Goal: Communication & Community: Share content

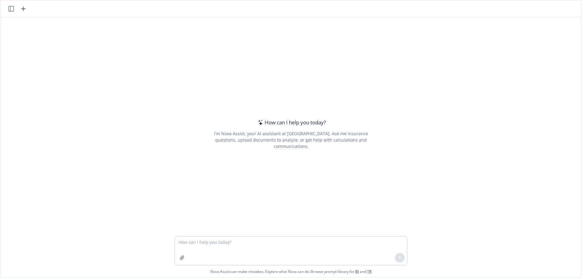
type textarea "Presentation to health brokers with little knowledge of retirement plan. 401k v…"
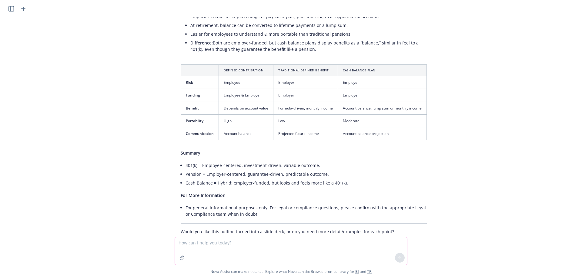
scroll to position [423, 0]
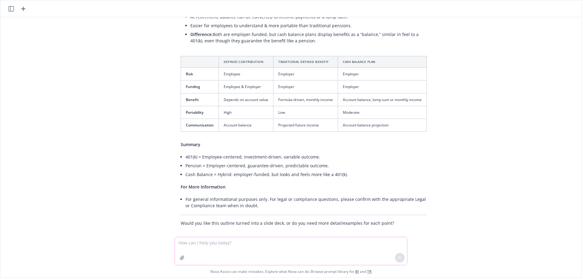
click at [238, 247] on textarea at bounding box center [291, 251] width 232 height 28
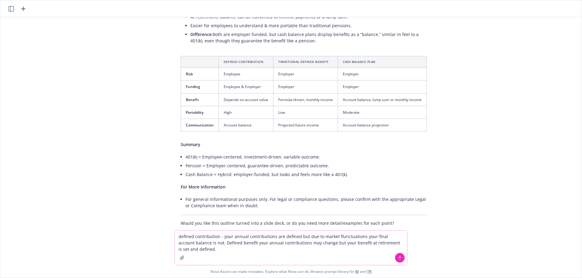
type textarea "defined contribution - your annual contributions are defined but due to market …"
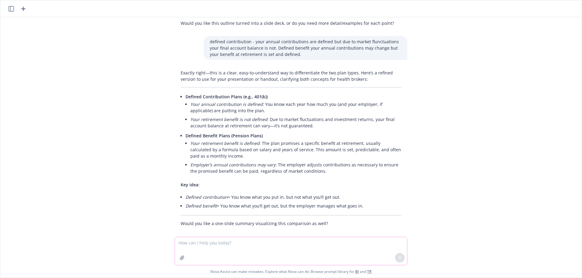
scroll to position [623, 0]
type textarea "add to the deck"
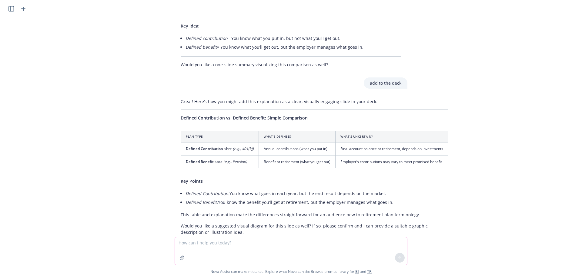
scroll to position [791, 0]
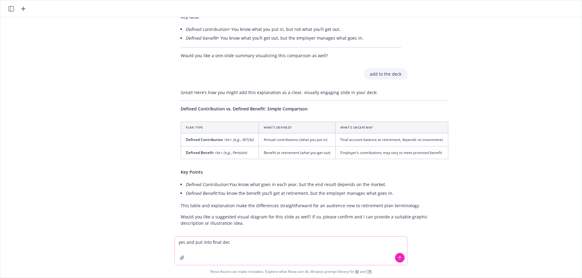
type textarea "yes and put into final deck"
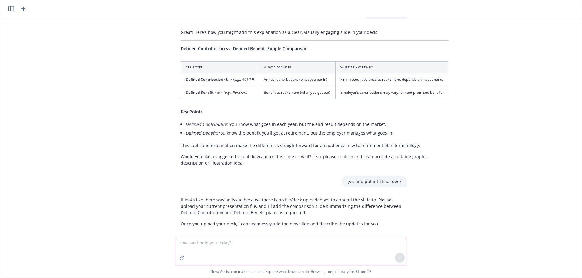
scroll to position [852, 0]
type textarea "create the deck using all conversations above"
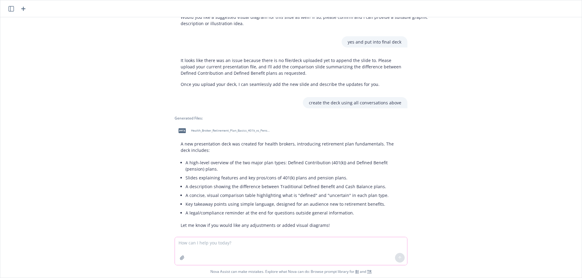
scroll to position [993, 0]
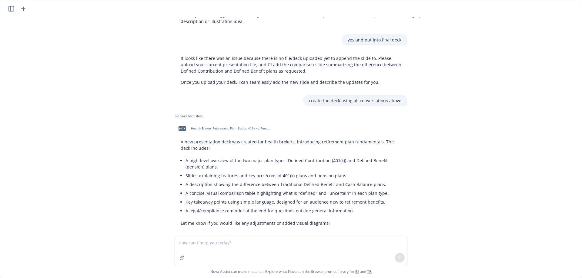
click at [245, 121] on div "pptx Health_Broker_Retirement_Plan_Basics_401k_vs_Pension.pptx" at bounding box center [222, 128] width 97 height 15
click at [234, 247] on textarea at bounding box center [291, 251] width 232 height 28
type textarea "add newfront template"
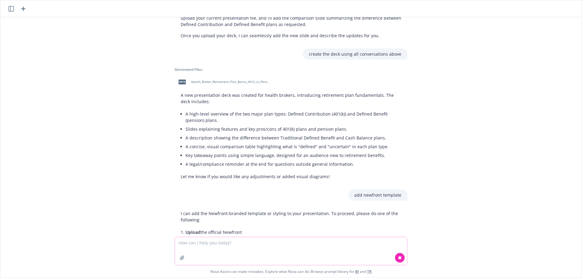
scroll to position [1050, 0]
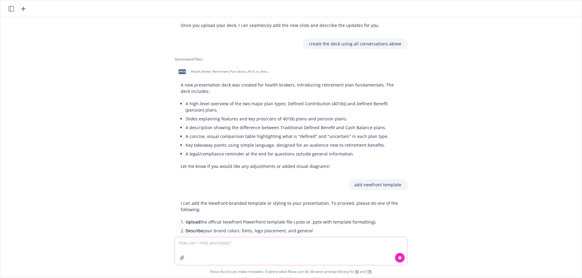
click at [182, 259] on icon "button" at bounding box center [182, 258] width 5 height 5
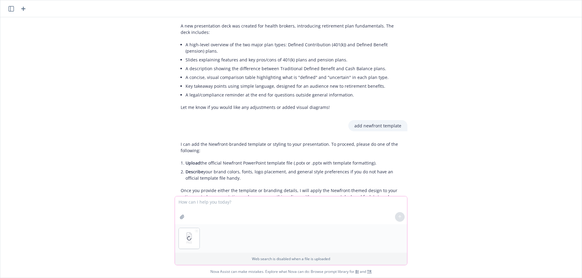
scroll to position [1130, 0]
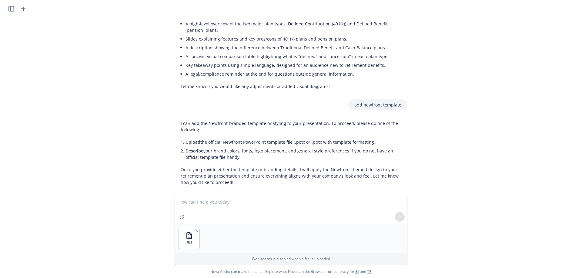
click at [358, 216] on textarea at bounding box center [291, 211] width 232 height 28
click at [320, 245] on div "FILE" at bounding box center [291, 238] width 232 height 28
drag, startPoint x: 207, startPoint y: 207, endPoint x: 191, endPoint y: 212, distance: 17.2
click at [207, 207] on textarea at bounding box center [291, 211] width 232 height 28
click at [234, 249] on div "FILE" at bounding box center [291, 238] width 232 height 28
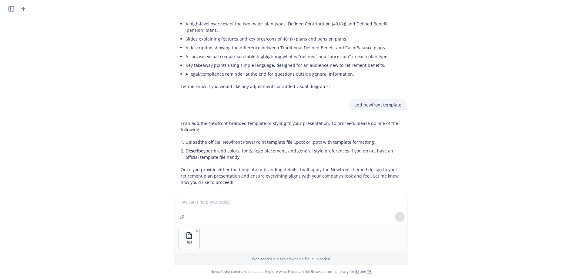
click at [256, 167] on p "Once you provide either the template or branding details, I will apply the Newf…" at bounding box center [291, 176] width 221 height 19
click at [397, 217] on div at bounding box center [399, 217] width 15 height 15
click at [450, 212] on div "FILE Web search is disabled when a file is uploaded Nova Assist can make mistak…" at bounding box center [290, 237] width 581 height 82
click at [334, 211] on textarea at bounding box center [291, 211] width 232 height 28
type textarea "use this"
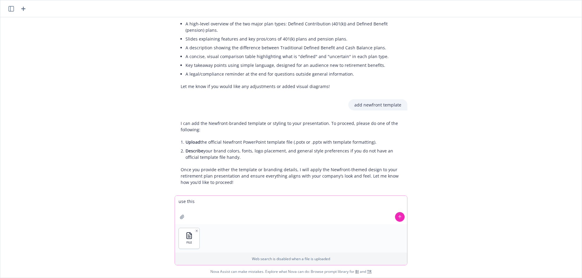
click at [400, 214] on button at bounding box center [400, 217] width 10 height 10
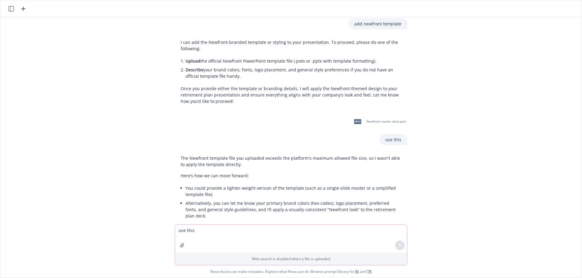
scroll to position [1223, 0]
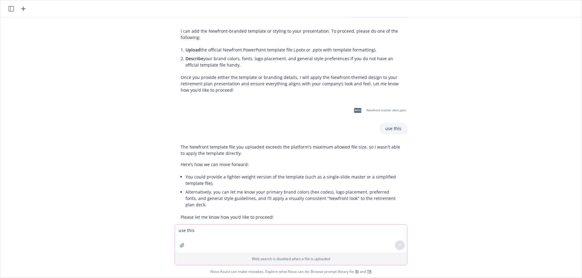
click at [259, 235] on textarea "use this" at bounding box center [291, 239] width 232 height 28
click at [180, 247] on icon "button" at bounding box center [182, 245] width 5 height 5
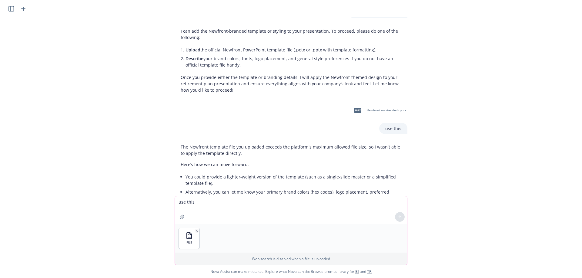
click at [262, 208] on textarea "use this" at bounding box center [291, 211] width 232 height 28
type textarea "use this"
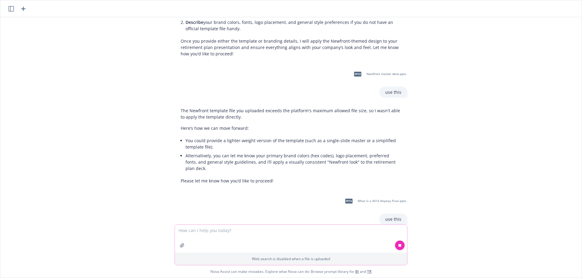
scroll to position [1271, 0]
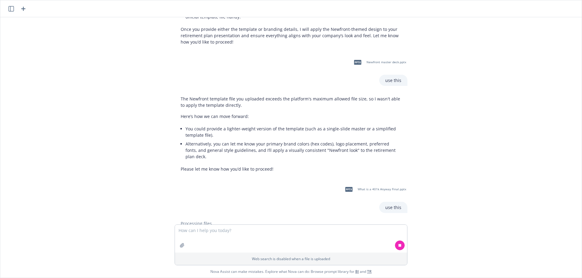
click at [26, 9] on icon "button" at bounding box center [23, 8] width 7 height 7
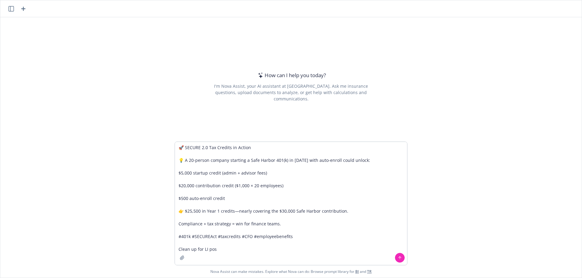
type textarea "🚀 SECURE 2.0 Tax Credits in Action 💡 A 20-person company starting a Safe Harbor…"
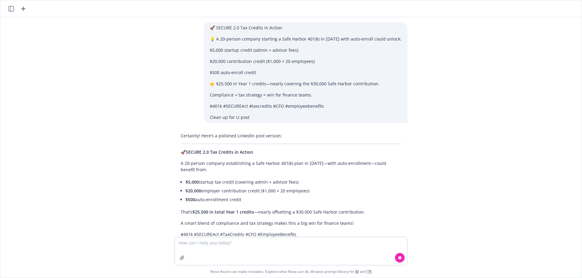
scroll to position [18, 0]
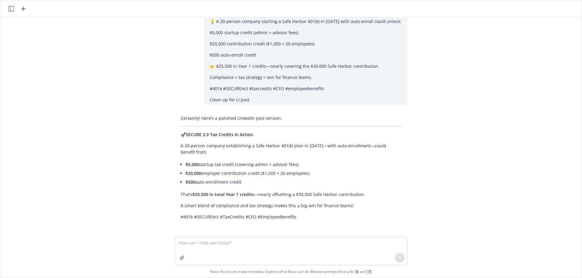
click at [282, 240] on textarea at bounding box center [291, 251] width 232 height 28
type textarea "check irs data"
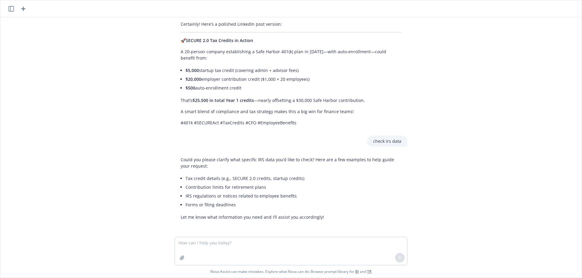
scroll to position [112, 0]
type textarea "start up tax credits for retirement plans"
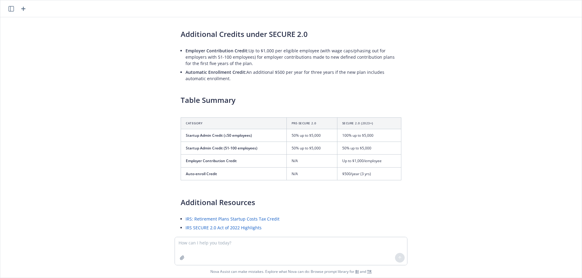
scroll to position [535, 0]
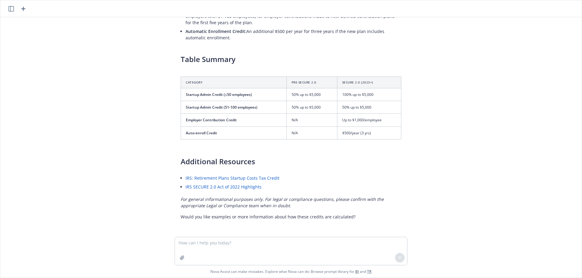
drag, startPoint x: 242, startPoint y: 249, endPoint x: 229, endPoint y: 239, distance: 17.0
click at [241, 247] on textarea at bounding box center [291, 251] width 232 height 28
type textarea "clean up li post"
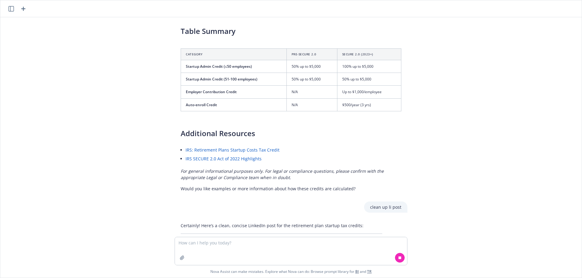
click at [11, 12] on button "button" at bounding box center [11, 8] width 7 height 7
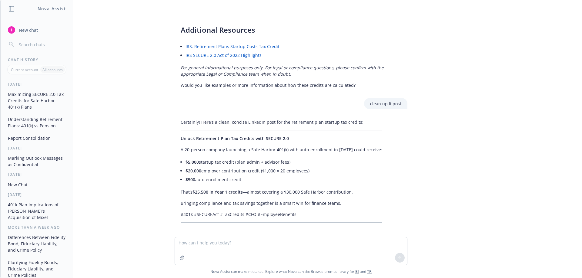
scroll to position [669, 0]
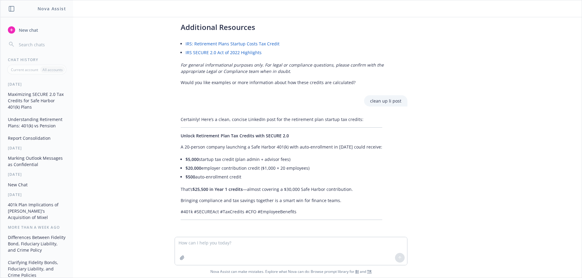
click at [15, 117] on button "Understanding Retirement Plans: 401(k) vs Pension" at bounding box center [36, 122] width 63 height 16
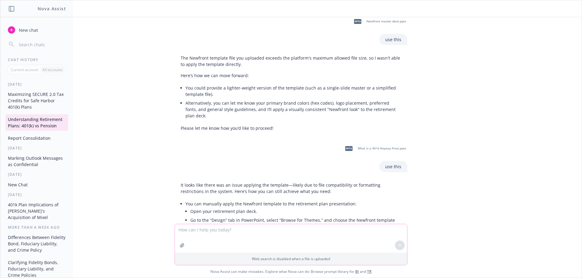
scroll to position [1359, 0]
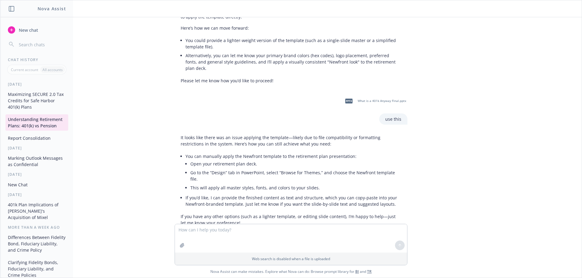
click at [32, 106] on button "Maximizing SECURE 2.0 Tax Credits for Safe Harbor 401(k) Plans" at bounding box center [36, 100] width 63 height 23
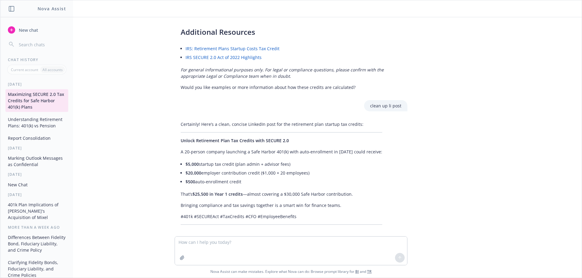
scroll to position [670, 0]
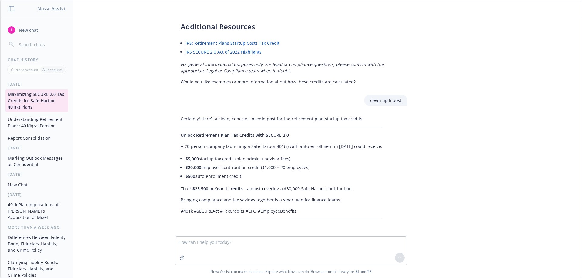
click at [453, 174] on div "🚀 SECURE 2.0 Tax Credits in Action 💡 A 20-person company starting a Safe Harbor…" at bounding box center [290, 126] width 581 height 219
click at [189, 194] on div "Certainly! Here’s a clean, concise LinkedIn post for the retirement plan startu…" at bounding box center [281, 167] width 214 height 109
drag, startPoint x: 219, startPoint y: 251, endPoint x: 213, endPoint y: 253, distance: 6.5
click at [219, 251] on textarea at bounding box center [291, 251] width 232 height 28
type textarea "bring the 25.5k statement up to top then break down the how"
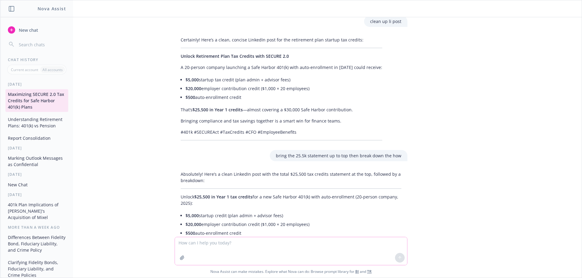
scroll to position [800, 0]
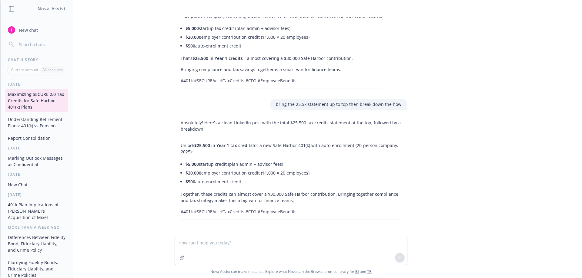
click at [268, 200] on p "Together, these credits can almost cover a $30,000 Safe Harbor contribution. Br…" at bounding box center [291, 197] width 221 height 13
click at [403, 161] on div "Absolutely! Here’s a clean LinkedIn post with the total $25,500 tax credits sta…" at bounding box center [291, 169] width 242 height 105
click at [253, 166] on li "$5,000 startup credit (plan admin + advisor fees)" at bounding box center [293, 164] width 216 height 9
click at [201, 250] on textarea at bounding box center [291, 251] width 232 height 28
type textarea "remove what it can cover."
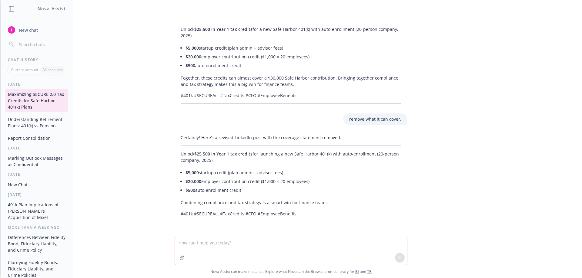
scroll to position [919, 0]
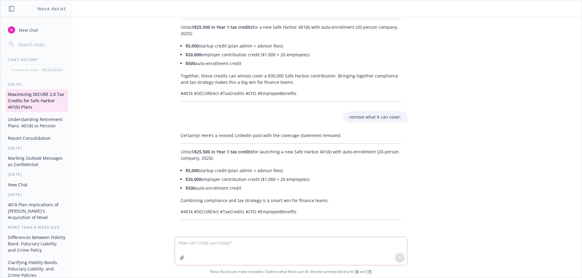
drag, startPoint x: 323, startPoint y: 249, endPoint x: 316, endPoint y: 257, distance: 10.1
click at [321, 251] on textarea at bounding box center [291, 251] width 232 height 28
drag, startPoint x: 316, startPoint y: 257, endPoint x: 304, endPoint y: 273, distance: 20.2
type textarea "add in irs link somewhere"
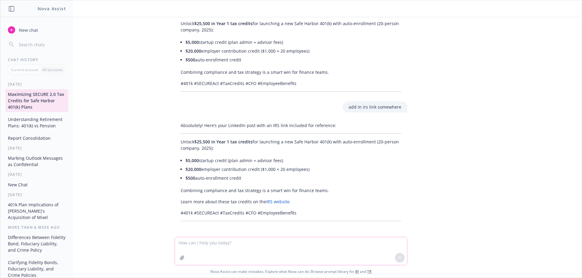
scroll to position [1048, 0]
click at [276, 201] on link "IRS website" at bounding box center [277, 201] width 23 height 6
click at [219, 152] on div "Absolutely! Here’s your LinkedIn post with an IRS link included for reference: …" at bounding box center [290, 171] width 233 height 104
click at [273, 155] on li "$5,000 startup credit (plan admin + advisor fees)" at bounding box center [293, 159] width 216 height 9
click at [226, 148] on p "Unlock $25,500 in Year 1 tax credits for launching a new Safe Harbor 401(k) wit…" at bounding box center [291, 144] width 221 height 13
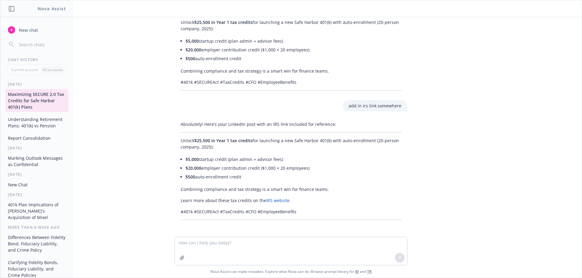
click at [225, 146] on p "Unlock $25,500 in Year 1 tax credits for launching a new Safe Harbor 401(k) wit…" at bounding box center [291, 144] width 221 height 13
click at [202, 247] on textarea at bounding box center [291, 251] width 232 height 28
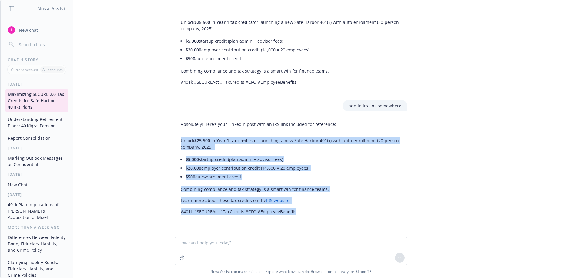
drag, startPoint x: 178, startPoint y: 140, endPoint x: 312, endPoint y: 210, distance: 151.6
click at [312, 210] on div "Absolutely! Here’s your LinkedIn post with an IRS link included for reference: …" at bounding box center [290, 171] width 233 height 104
copy div "Unlock $25,500 in Year 1 tax credits for launching a new Safe Harbor 401(k) wit…"
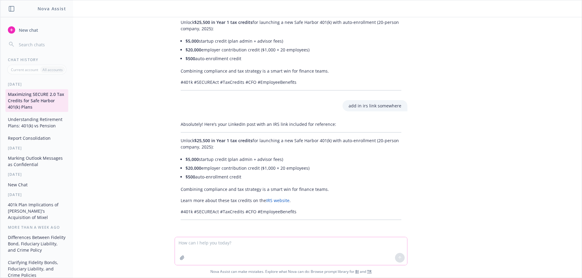
click at [198, 244] on textarea at bounding box center [291, 251] width 232 height 28
paste textarea "Startup companies planning to launch a 401(k) in [DATE] or 2026—don’t overlook …"
type textarea "Startup companies planning to launch a 401(k) in [DATE] or 2026—don’t overlook …"
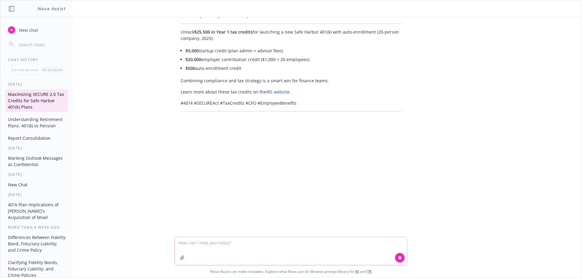
scroll to position [1160, 0]
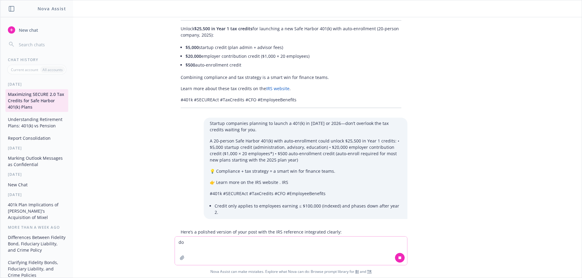
type textarea "d"
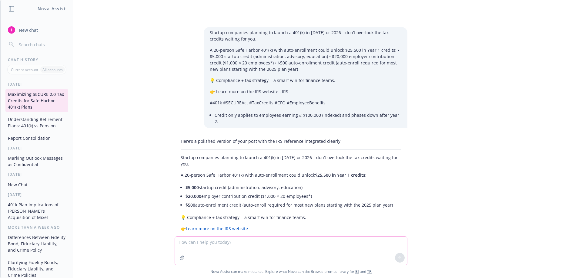
scroll to position [1273, 0]
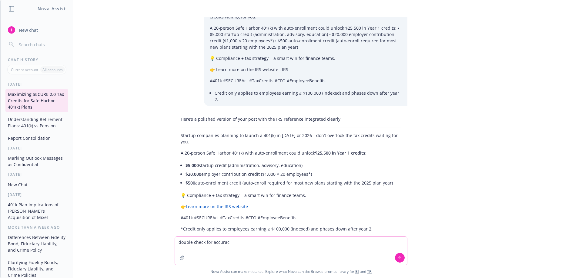
type textarea "double check for accuracy"
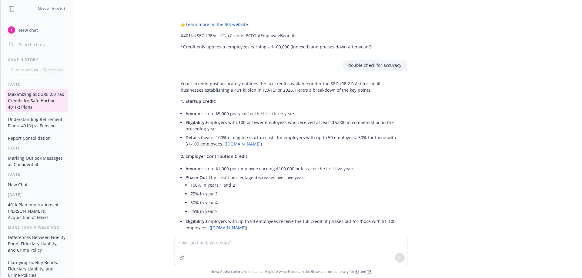
scroll to position [1444, 0]
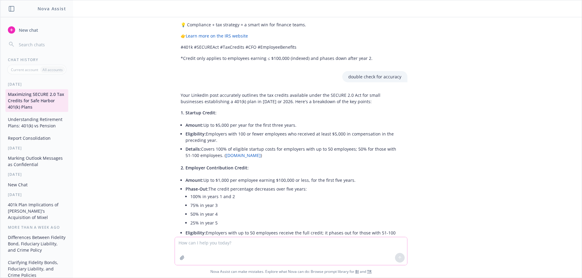
click at [217, 240] on textarea at bounding box center [291, 251] width 232 height 28
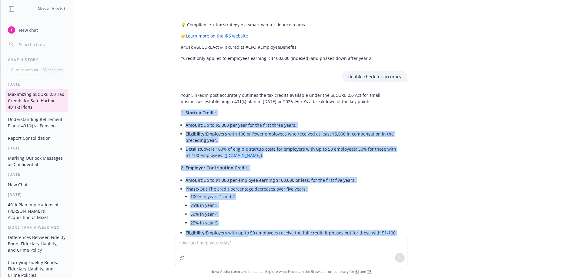
scroll to position [1535, 0]
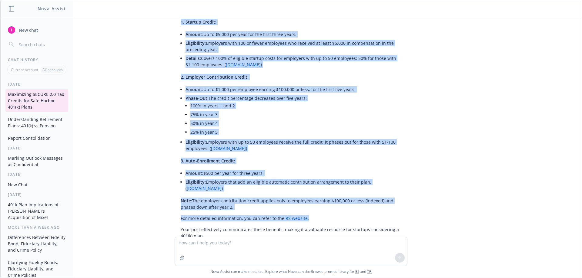
drag, startPoint x: 175, startPoint y: 99, endPoint x: 320, endPoint y: 204, distance: 178.6
click at [320, 204] on div "Your LinkedIn post accurately outlines the tax credits available under the SECU…" at bounding box center [290, 120] width 233 height 243
copy div "1. Startup Credit: Amount: Up to $5,000 per year for the first three years. Eli…"
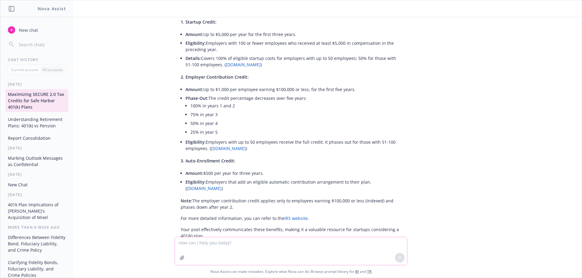
click at [207, 243] on textarea at bounding box center [291, 251] width 232 height 28
paste textarea "1. Startup Credit: Amount: Up to $5,000 per year for the first three years. Eli…"
type textarea "shorten this for a li post 1. Startup Credit: Amount: Up to $5,000 per year for…"
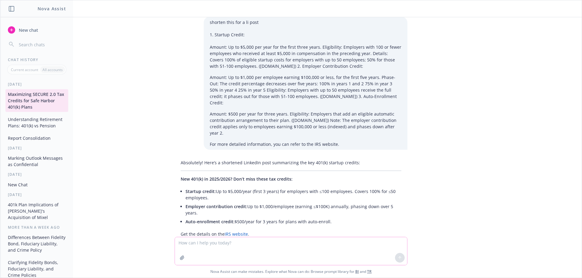
scroll to position [1769, 0]
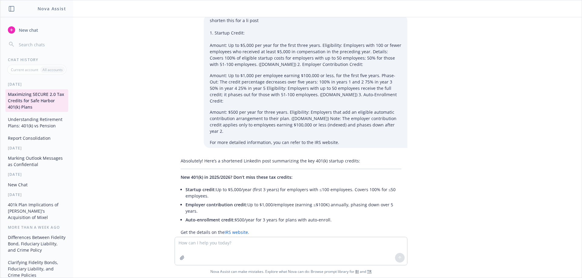
click at [211, 155] on div "Absolutely! Here’s a shortened LinkedIn post summarizing the key 401(k) startup…" at bounding box center [290, 204] width 233 height 99
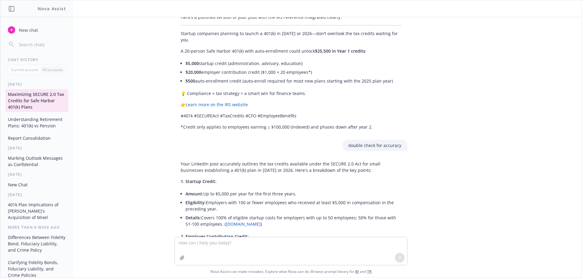
scroll to position [1285, 0]
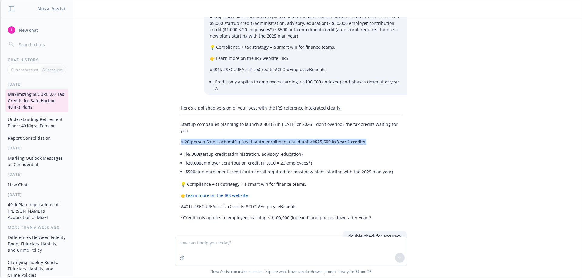
drag, startPoint x: 175, startPoint y: 127, endPoint x: 390, endPoint y: 128, distance: 215.1
click at [390, 128] on div "Here’s a polished version of your post with the IRS reference integrated clearl…" at bounding box center [290, 162] width 233 height 121
drag, startPoint x: 351, startPoint y: 130, endPoint x: 138, endPoint y: 124, distance: 213.3
click at [126, 124] on div "🚀 SECURE 2.0 Tax Credits in Action 💡 A 20-person company starting a Safe Harbor…" at bounding box center [290, 127] width 581 height 220
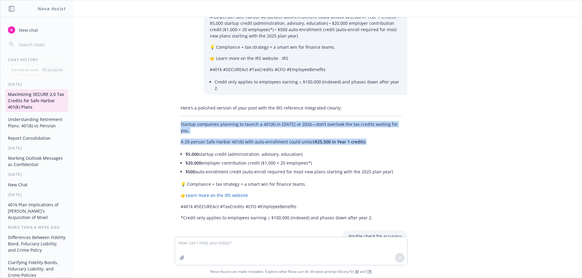
drag, startPoint x: 174, startPoint y: 116, endPoint x: 368, endPoint y: 131, distance: 194.2
click at [368, 131] on div "Here’s a polished version of your post with the IRS reference integrated clearl…" at bounding box center [290, 162] width 233 height 121
copy div "Startup companies planning to launch a 401(k) in [DATE] or 2026—don’t overlook …"
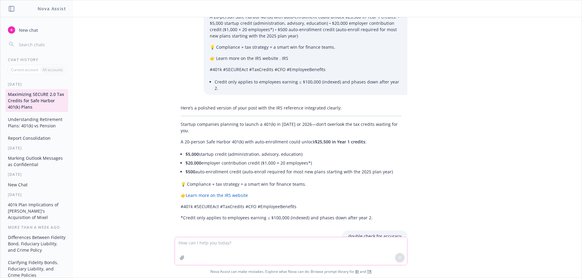
click at [201, 241] on textarea at bounding box center [291, 251] width 232 height 28
paste textarea "Startup companies planning to launch a 401(k) in [DATE] or 2026—don’t overlook …"
type textarea "use this title Startup companies planning to launch a 401(k) in [DATE] or 2026—…"
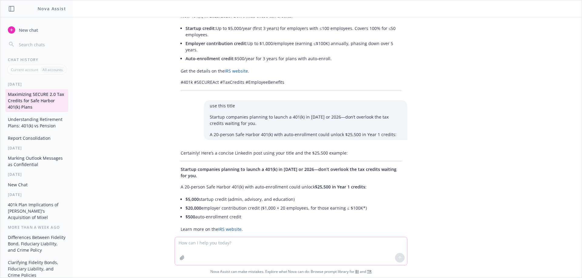
scroll to position [1934, 0]
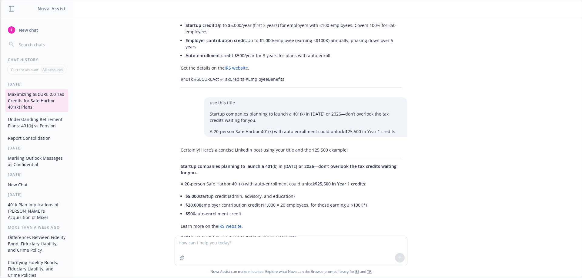
click at [224, 192] on li "$5,000 startup credit (admin, advisory, and education)" at bounding box center [293, 196] width 216 height 9
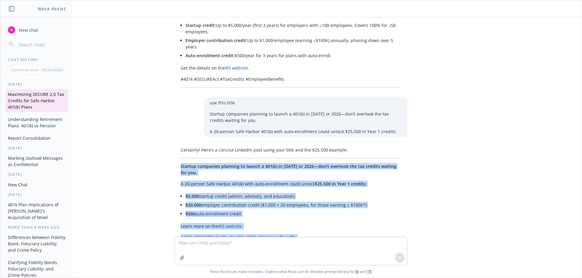
drag, startPoint x: 373, startPoint y: 220, endPoint x: 186, endPoint y: 136, distance: 205.0
click at [174, 144] on div "Certainly! Here’s a concise LinkedIn post using your title and the $25,500 exam…" at bounding box center [290, 199] width 233 height 110
copy div "Startup companies planning to launch a 401(k) in [DATE] or 2026—don’t overlook …"
click at [336, 223] on p "Learn more on the IRS website ." at bounding box center [291, 226] width 221 height 6
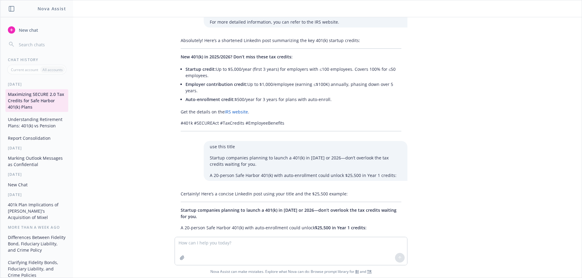
scroll to position [1813, 0]
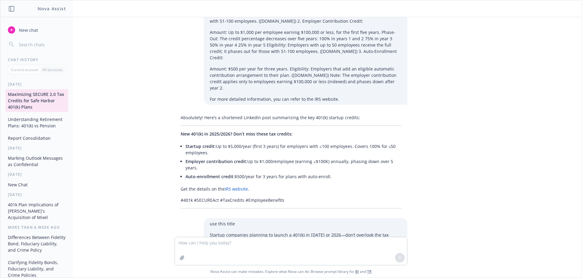
click at [237, 186] on link "IRS website" at bounding box center [235, 189] width 23 height 6
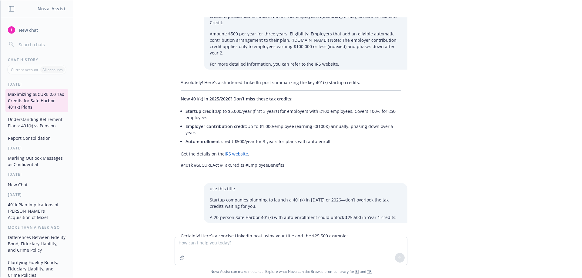
scroll to position [1934, 0]
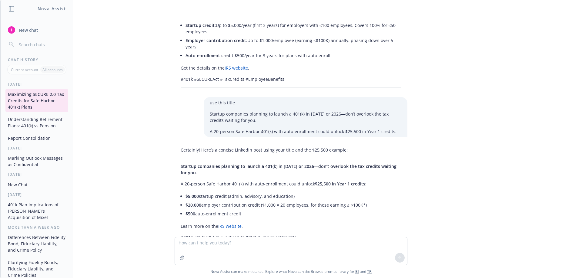
drag, startPoint x: 51, startPoint y: 103, endPoint x: 423, endPoint y: 101, distance: 372.6
click at [423, 101] on div "🚀 SECURE 2.0 Tax Credits in Action 💡 A 20-person company starting a Safe Harbor…" at bounding box center [290, 127] width 581 height 220
drag, startPoint x: 446, startPoint y: 120, endPoint x: 449, endPoint y: 127, distance: 7.7
